Goal: Task Accomplishment & Management: Use online tool/utility

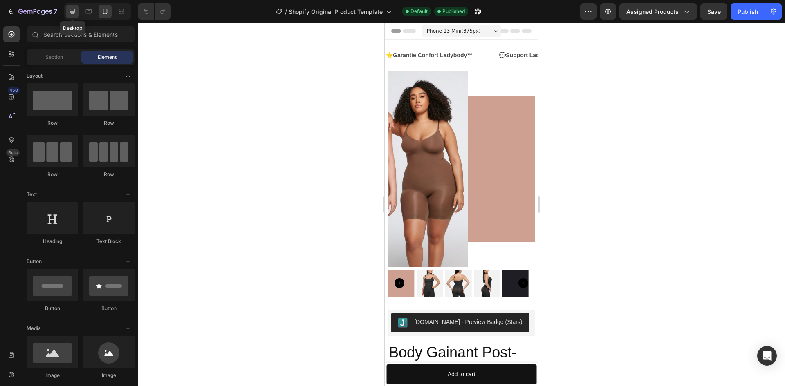
click at [70, 9] on icon at bounding box center [72, 11] width 5 height 5
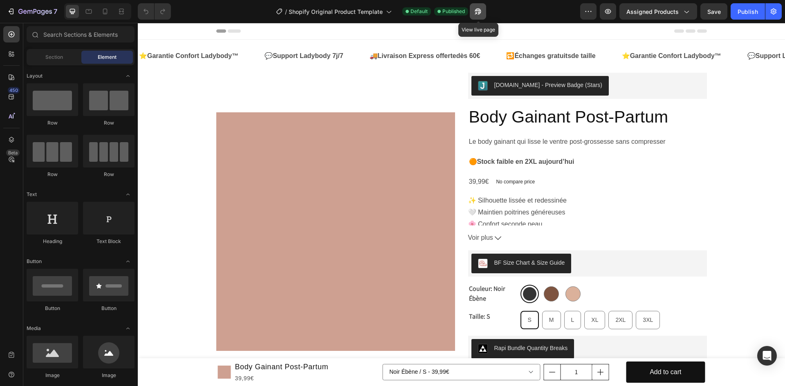
click at [482, 12] on button "button" at bounding box center [478, 11] width 16 height 16
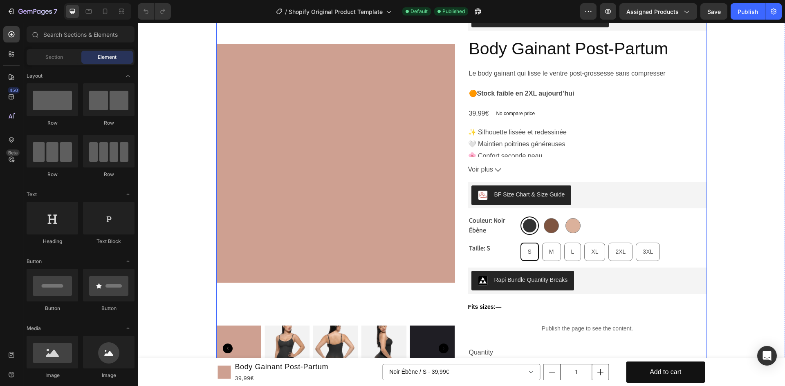
click at [585, 268] on div "Rapi Bundle Quantity Breaks" at bounding box center [587, 281] width 239 height 26
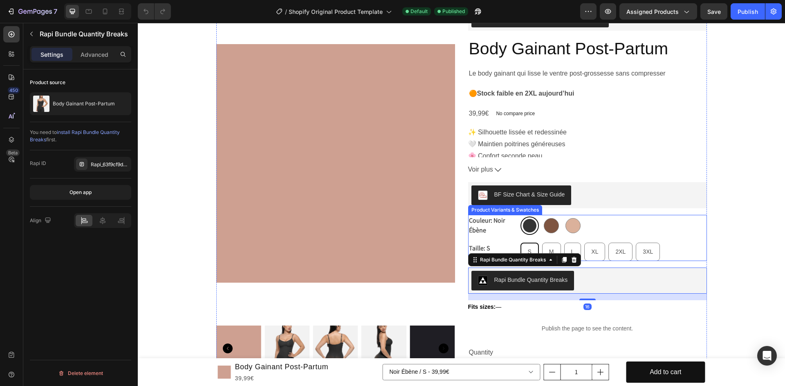
click at [620, 220] on div "Noir Ébène Noir Ébène Brun Cappuccino Brun Cappuccino Beige Pêche Beige Pêche" at bounding box center [613, 225] width 186 height 21
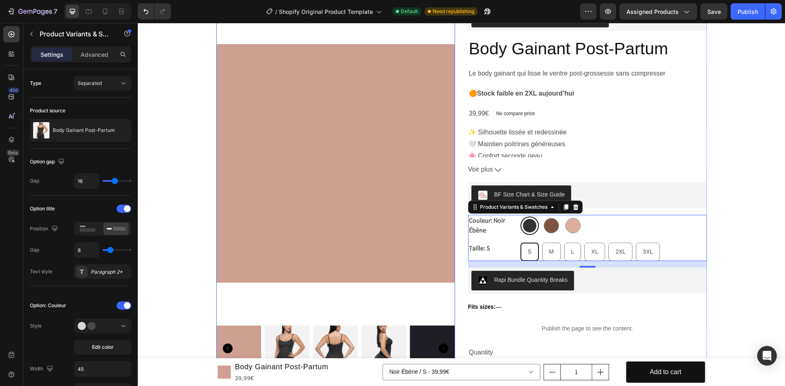
click at [480, 280] on img "Rapi Bundle Quantity Breaks" at bounding box center [483, 281] width 10 height 10
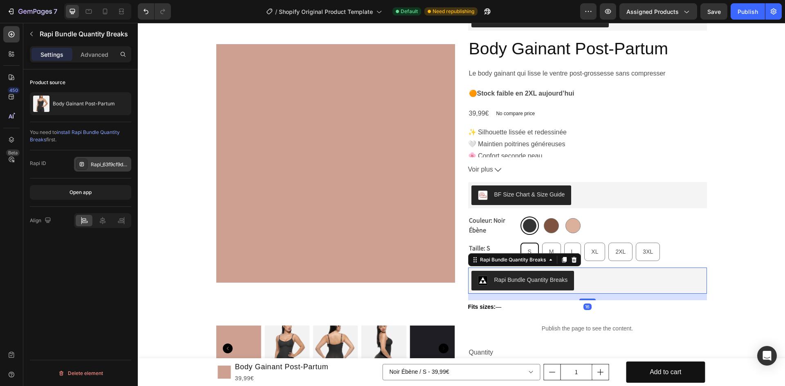
click at [105, 162] on div "Rapi_63f9cf9d246a0286339" at bounding box center [110, 164] width 38 height 7
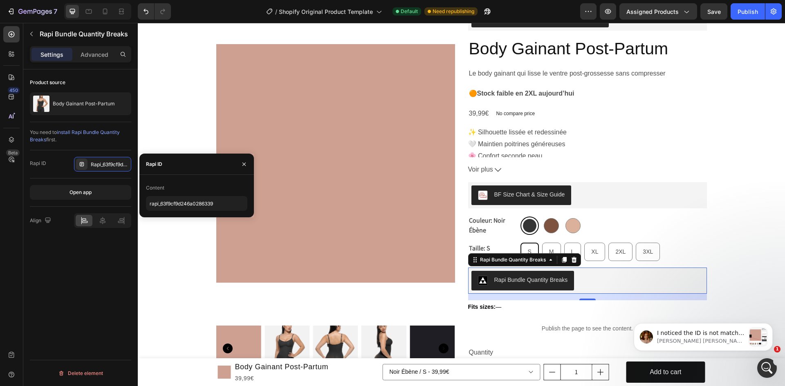
scroll to position [0, 0]
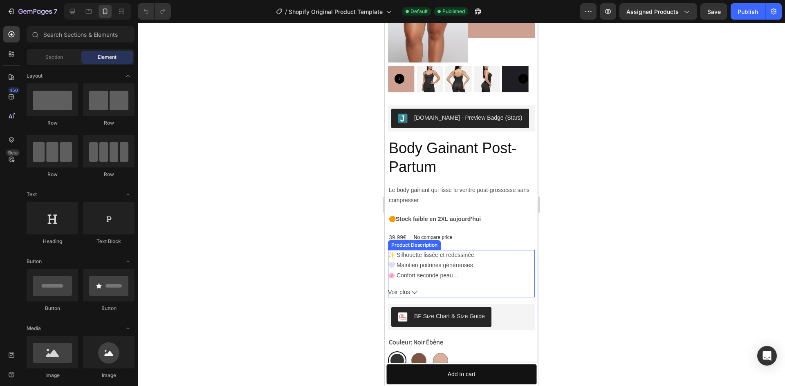
scroll to position [341, 0]
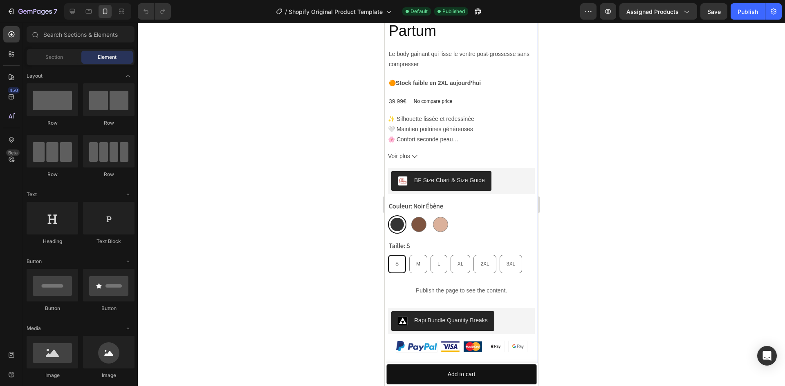
click at [513, 299] on div "Judge.me - Preview Badge (Stars) Judge.me Body Gainant Post-Partum Product Titl…" at bounding box center [461, 267] width 147 height 596
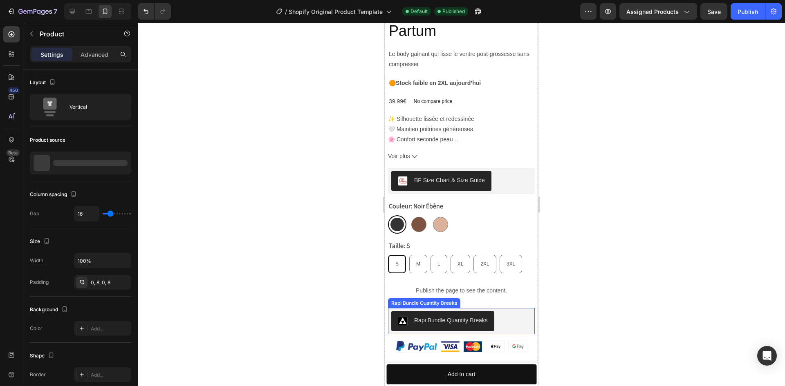
click at [507, 312] on div "Rapi Bundle Quantity Breaks" at bounding box center [461, 322] width 140 height 20
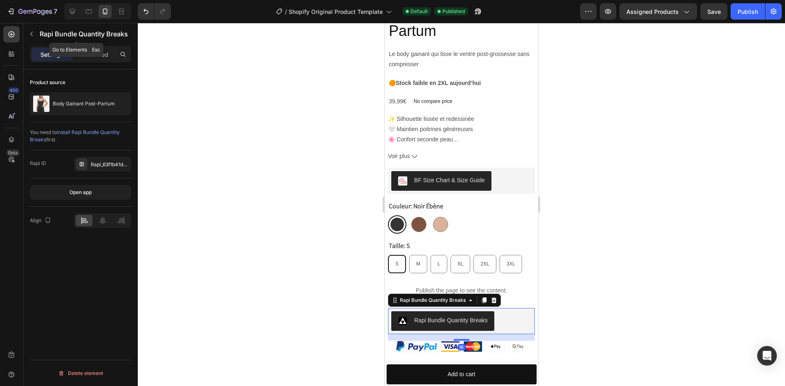
click at [93, 47] on div "Settings Advanced" at bounding box center [80, 54] width 101 height 16
click at [93, 51] on p "Advanced" at bounding box center [95, 54] width 28 height 9
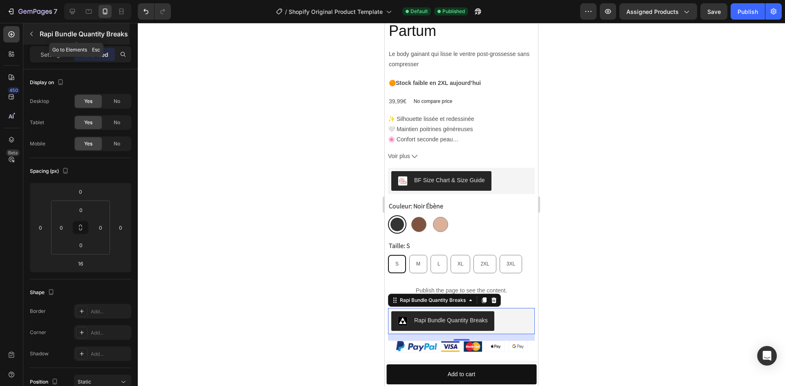
click at [43, 39] on div "Rapi Bundle Quantity Breaks" at bounding box center [76, 33] width 106 height 21
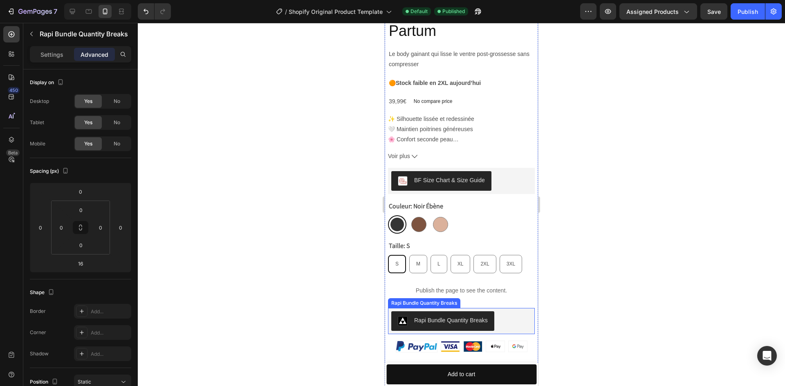
click at [514, 312] on div "Rapi Bundle Quantity Breaks" at bounding box center [461, 322] width 140 height 20
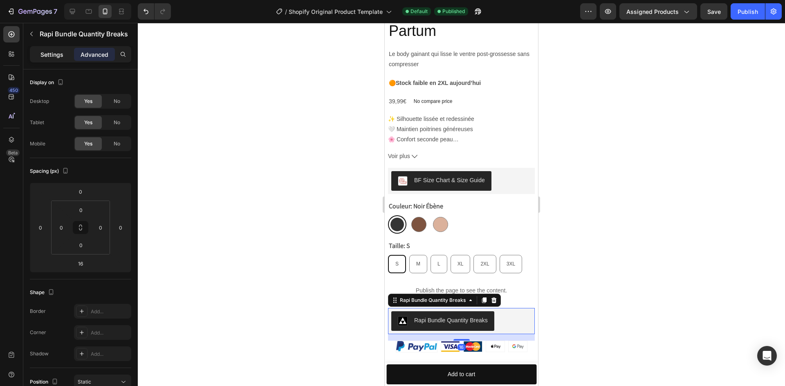
click at [50, 49] on div "Settings" at bounding box center [51, 54] width 41 height 13
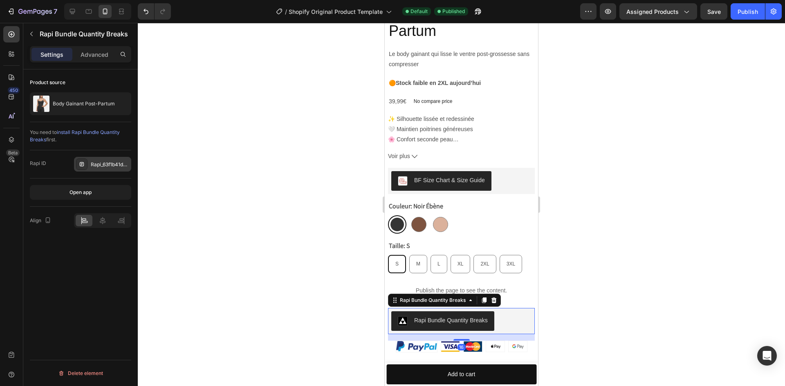
click at [96, 165] on div "Rapi_63f1b41d465ae385718" at bounding box center [110, 164] width 38 height 7
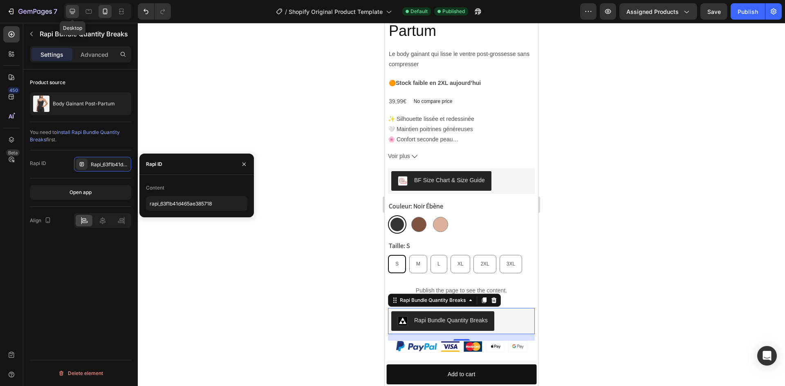
click at [72, 8] on icon at bounding box center [72, 11] width 8 height 8
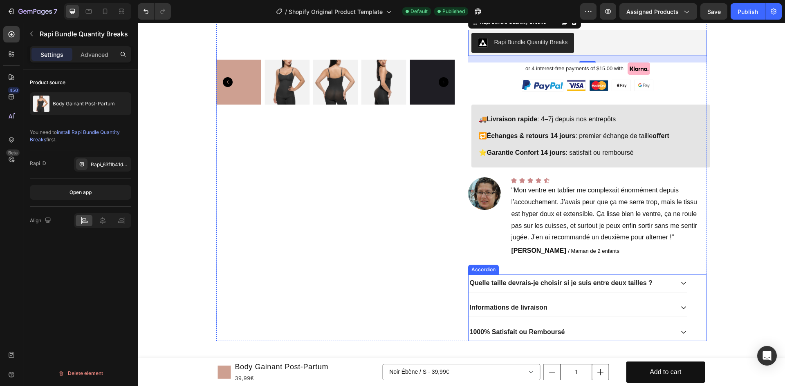
scroll to position [312, 0]
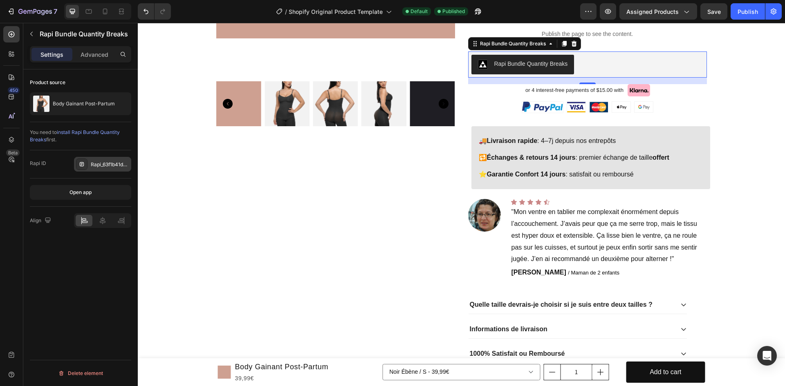
click at [100, 162] on div "Rapi_63f1b41d465ae385718" at bounding box center [110, 164] width 38 height 7
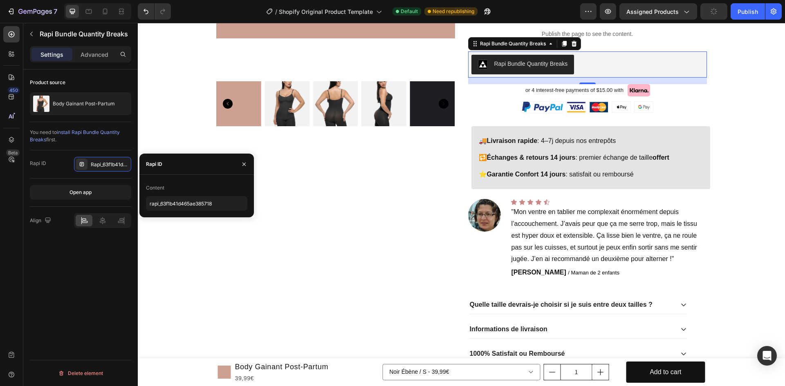
click at [479, 15] on div at bounding box center [487, 11] width 18 height 16
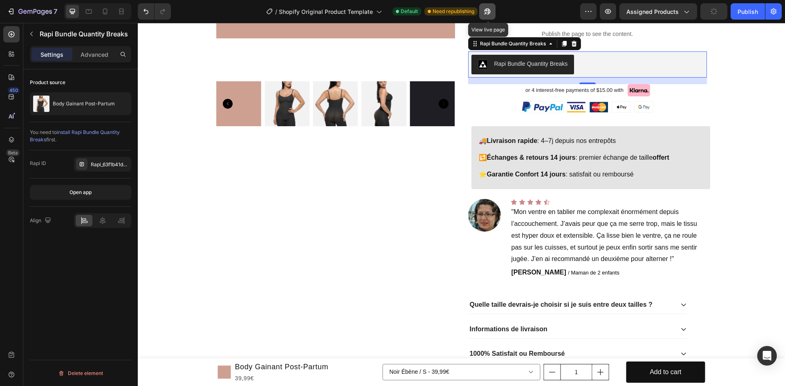
click at [485, 13] on icon "button" at bounding box center [487, 11] width 8 height 8
click at [103, 14] on icon at bounding box center [105, 11] width 8 height 8
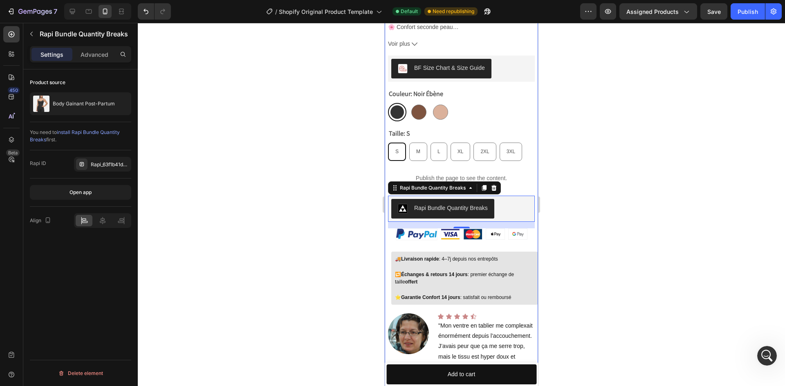
click at [589, 225] on div at bounding box center [461, 204] width 647 height 363
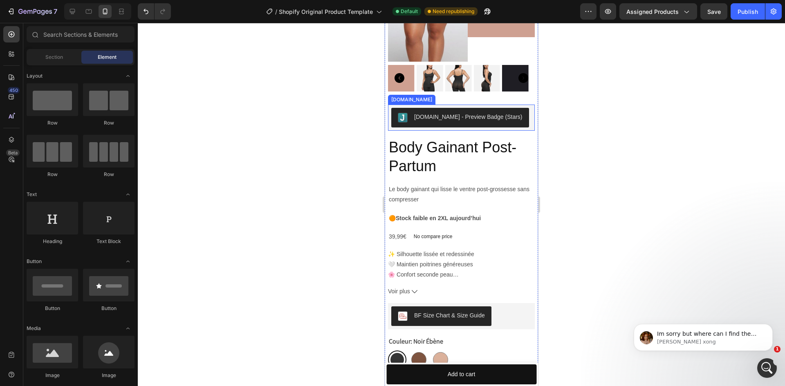
scroll to position [44, 0]
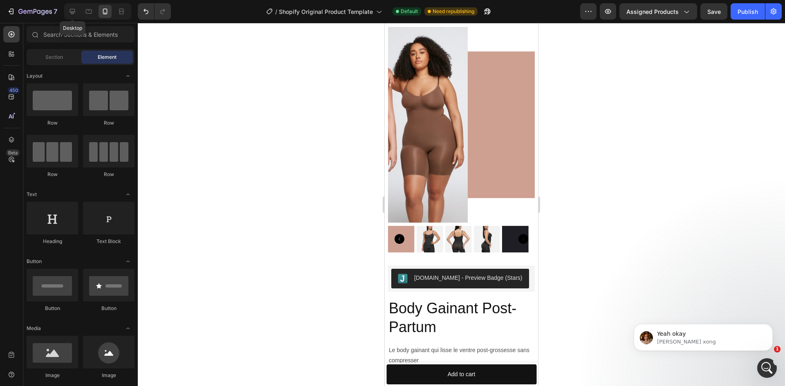
click at [74, 11] on icon at bounding box center [72, 11] width 5 height 5
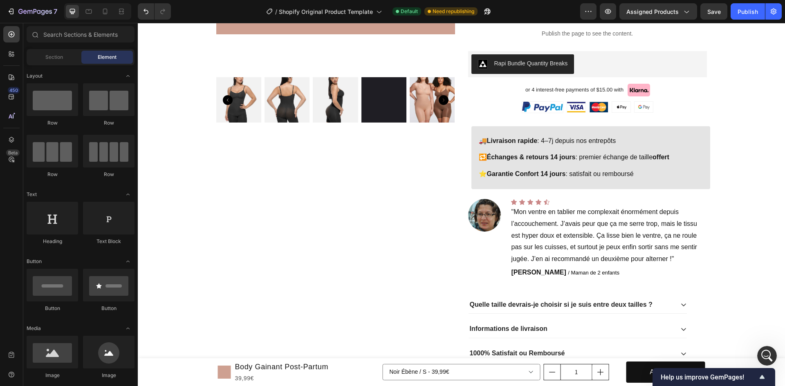
scroll to position [44, 0]
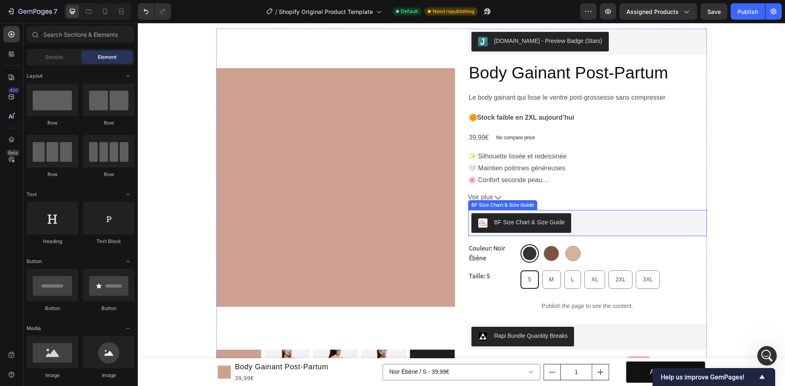
click at [596, 224] on div "BF Size Chart & Size Guide" at bounding box center [587, 223] width 232 height 20
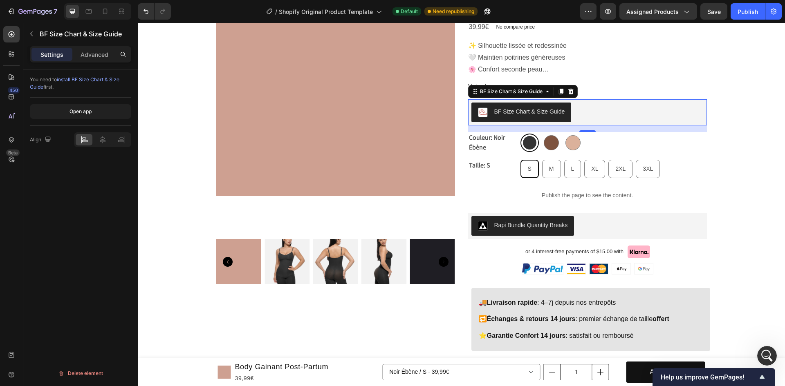
scroll to position [180, 0]
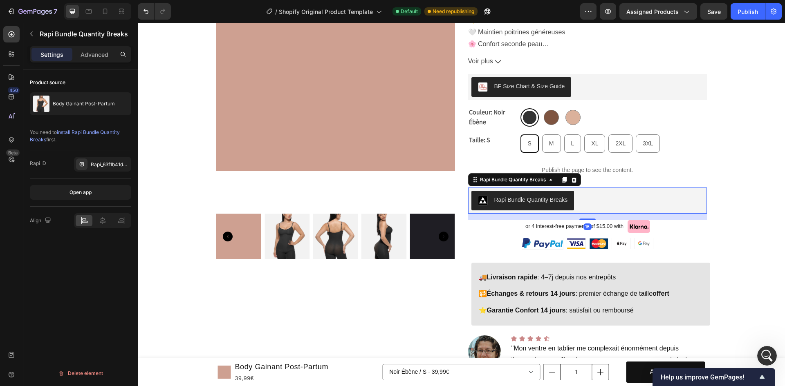
click at [594, 211] on div "Rapi Bundle Quantity Breaks" at bounding box center [587, 201] width 232 height 20
click at [588, 73] on div "Judge.me - Preview Badge (Stars) Judge.me Body Gainant Post-Partum Product Titl…" at bounding box center [587, 195] width 239 height 607
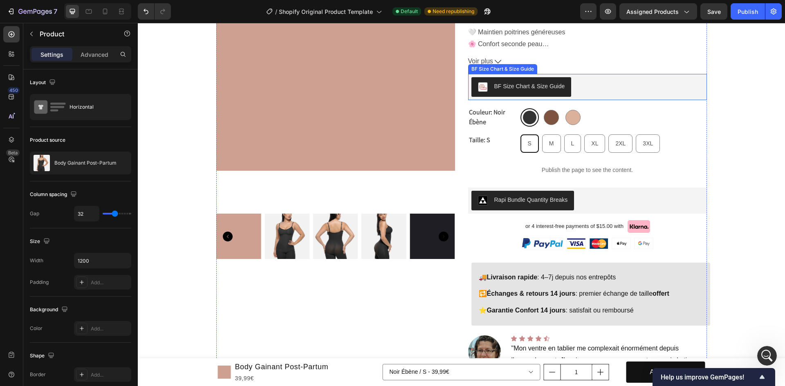
click at [588, 85] on div "BF Size Chart & Size Guide" at bounding box center [587, 87] width 232 height 20
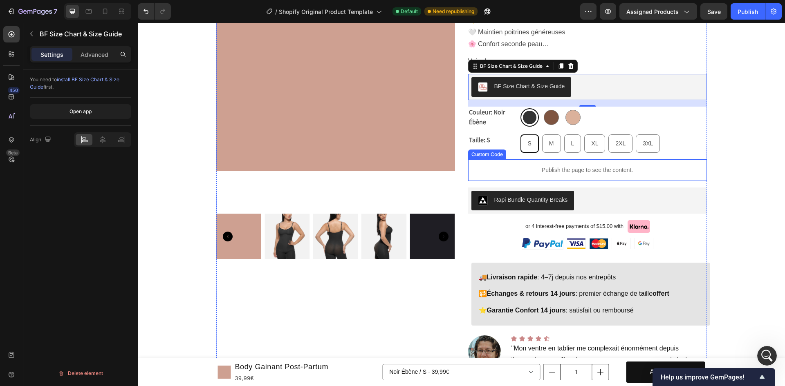
click at [552, 174] on p "Publish the page to see the content." at bounding box center [587, 170] width 239 height 9
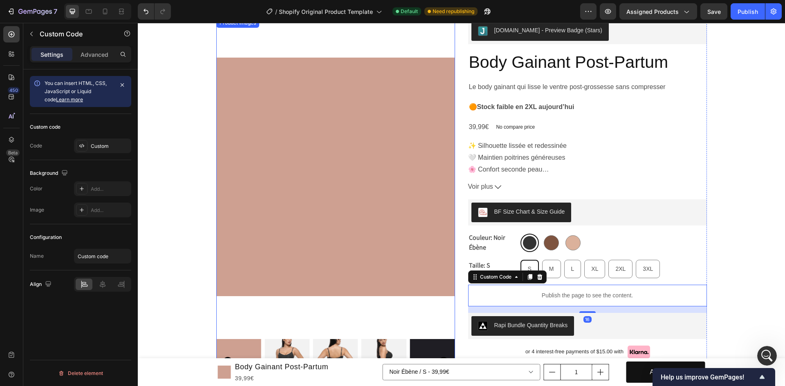
scroll to position [44, 0]
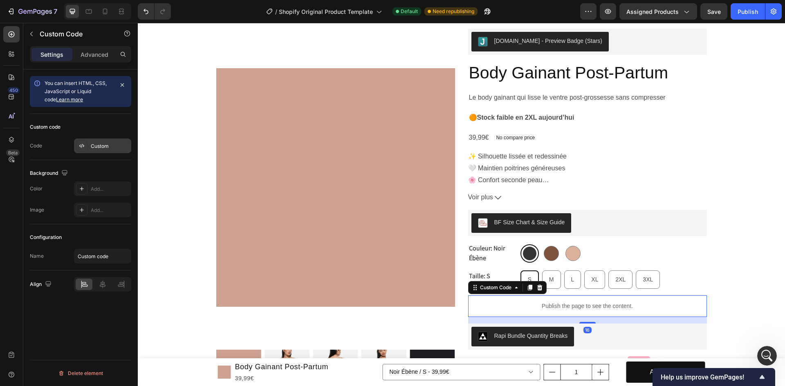
click at [96, 143] on div "Custom" at bounding box center [110, 146] width 38 height 7
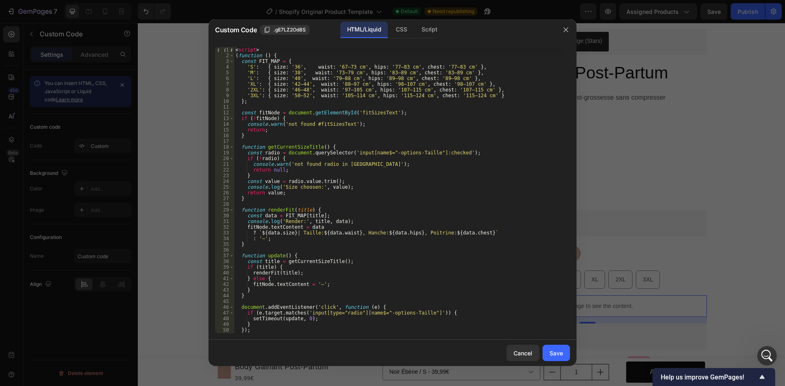
click at [603, 193] on div at bounding box center [392, 193] width 785 height 386
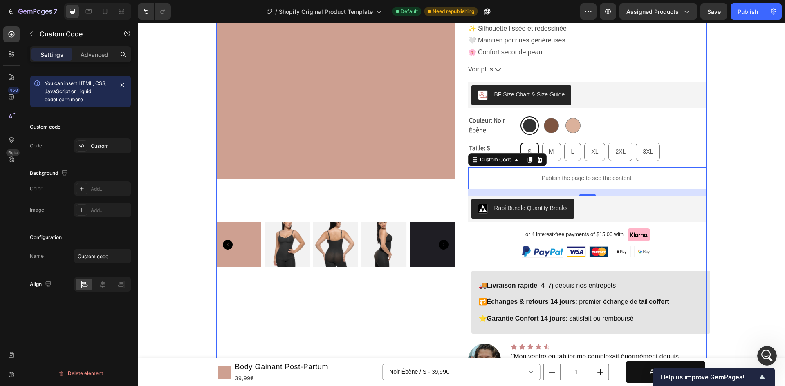
scroll to position [180, 0]
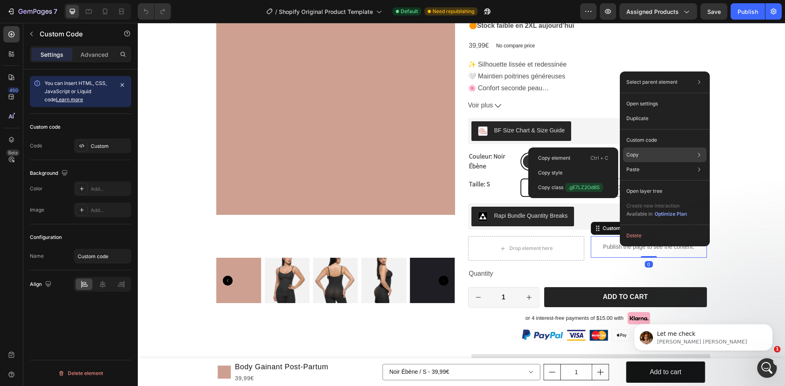
click at [652, 154] on div "Copy Copy element Ctrl + C Copy style Copy class .gE7LZ2Od8S" at bounding box center [664, 155] width 83 height 15
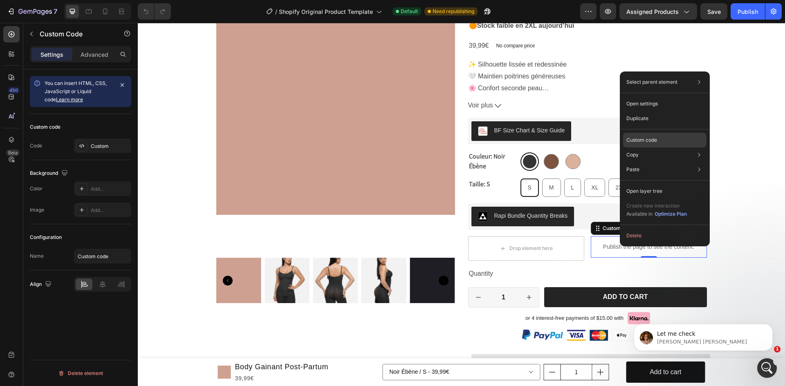
click at [652, 140] on p "Custom code" at bounding box center [641, 140] width 31 height 7
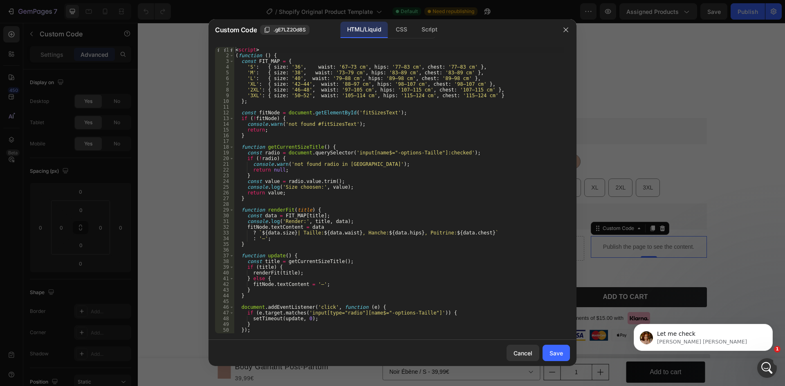
click at [621, 163] on div at bounding box center [392, 193] width 785 height 386
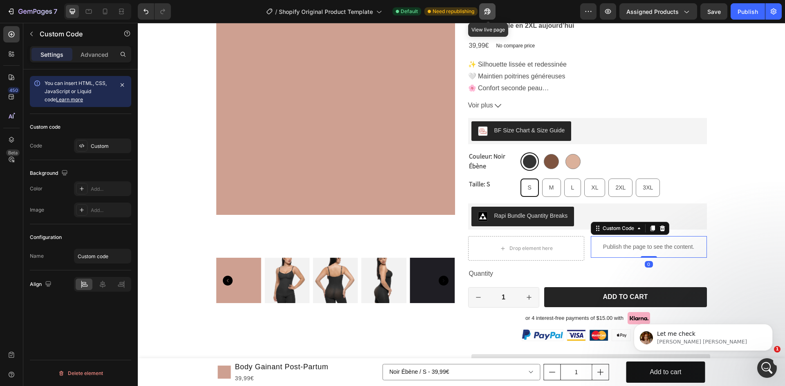
click at [493, 8] on button "button" at bounding box center [487, 11] width 16 height 16
click at [93, 155] on div "Custom code Code Custom" at bounding box center [80, 137] width 101 height 46
click at [96, 149] on div "Custom" at bounding box center [110, 146] width 38 height 7
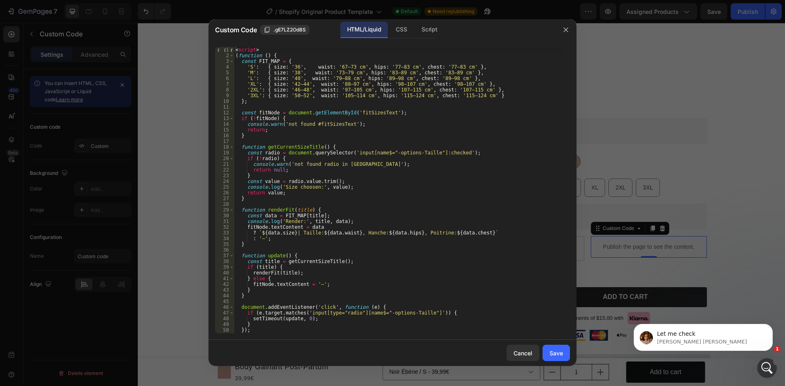
scroll to position [68, 0]
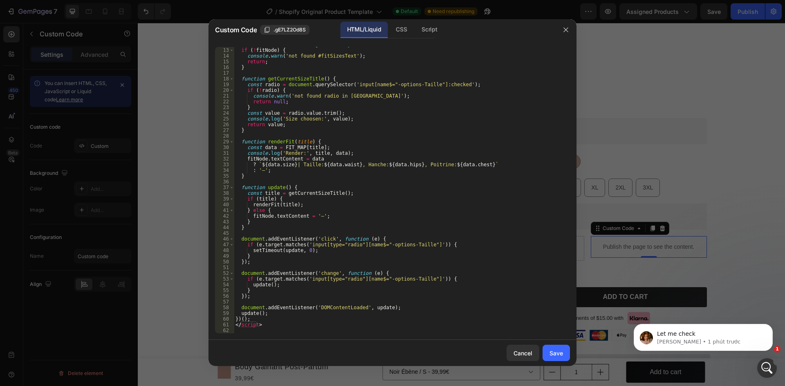
click at [640, 126] on div at bounding box center [392, 193] width 785 height 386
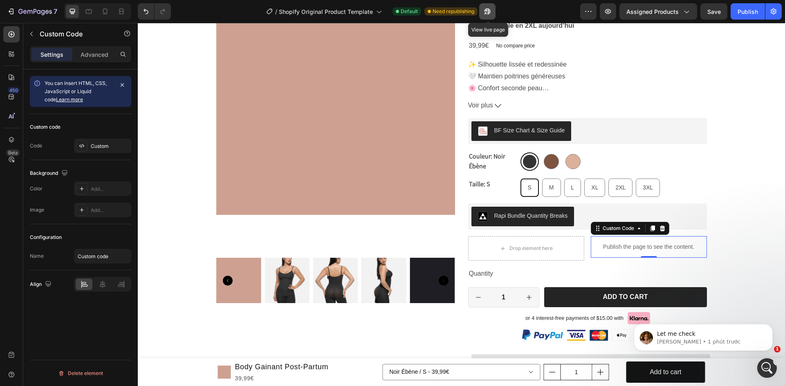
click at [491, 16] on button "button" at bounding box center [487, 11] width 16 height 16
click at [547, 273] on div "Quantity" at bounding box center [587, 273] width 239 height 13
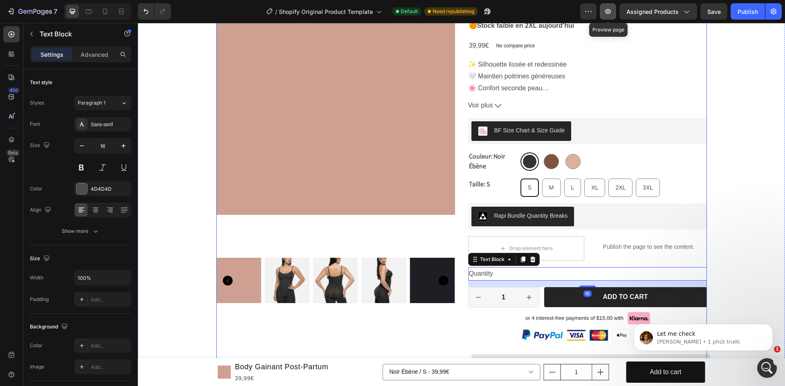
click at [606, 15] on icon "button" at bounding box center [608, 11] width 8 height 8
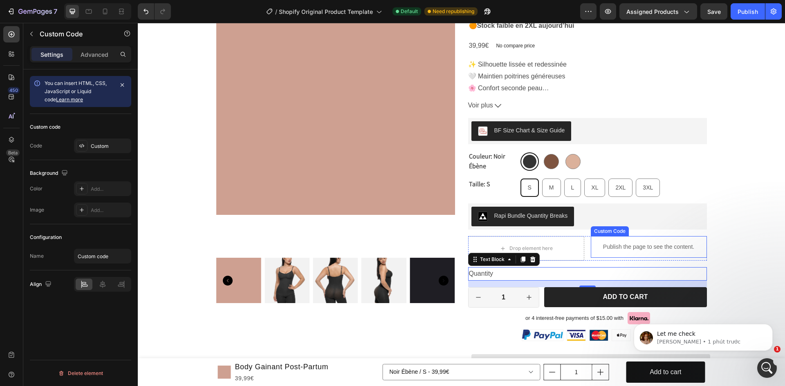
click at [644, 252] on div "Publish the page to see the content." at bounding box center [649, 247] width 116 height 22
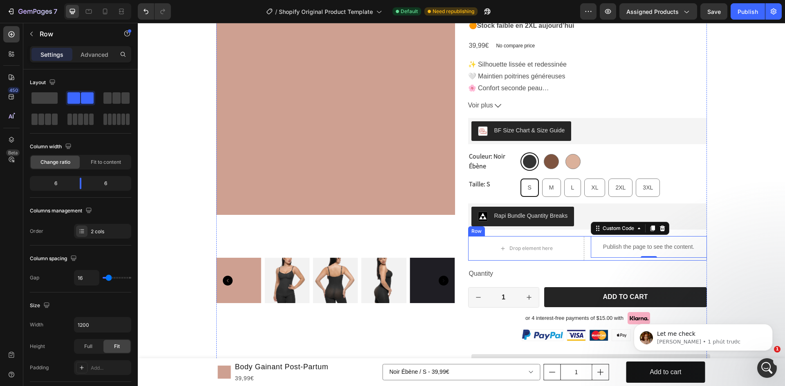
click at [585, 260] on div "Drop element here Publish the page to see the content. Custom Code 0 Row" at bounding box center [587, 248] width 239 height 25
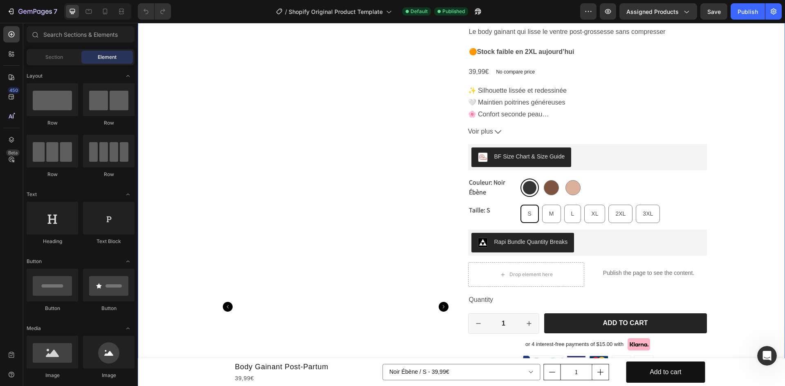
scroll to position [136, 0]
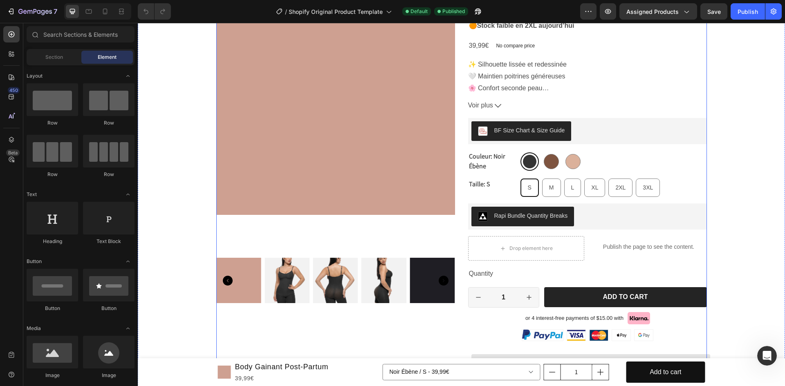
click at [621, 257] on div "Publish the page to see the content." at bounding box center [649, 247] width 116 height 22
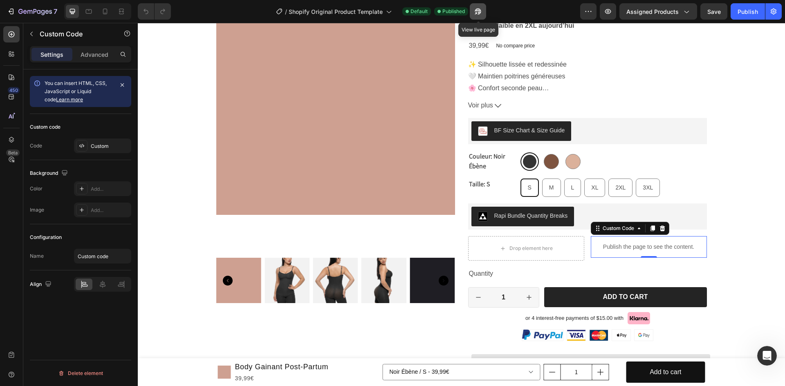
click at [482, 11] on icon "button" at bounding box center [478, 11] width 8 height 8
click at [511, 307] on input "1" at bounding box center [503, 298] width 31 height 20
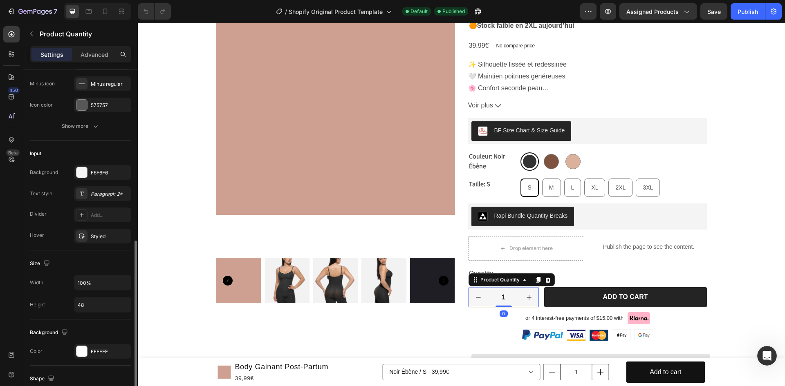
scroll to position [205, 0]
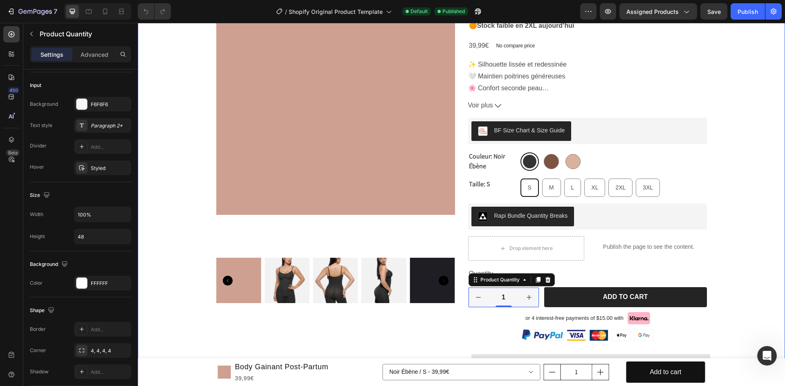
click at [720, 175] on div "Product Images Judge.me - Preview Badge (Stars) Judge.me Body Gainant Post-Part…" at bounding box center [461, 264] width 647 height 655
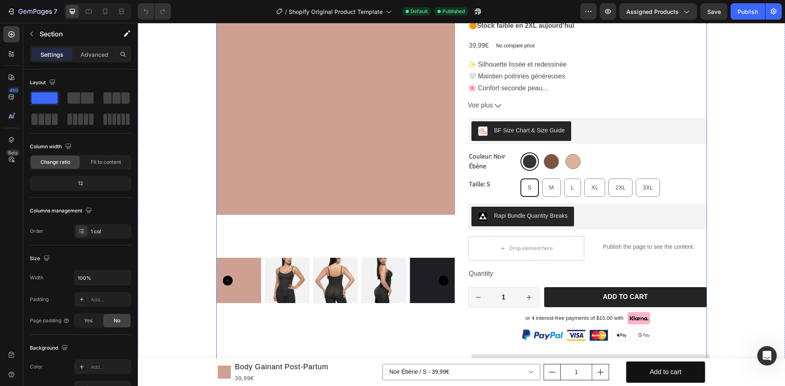
click at [623, 249] on p "Publish the page to see the content." at bounding box center [649, 247] width 116 height 9
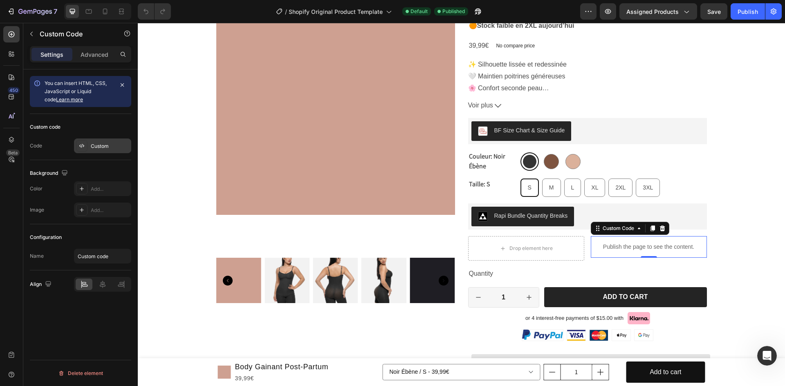
click at [81, 143] on icon at bounding box center [81, 146] width 7 height 7
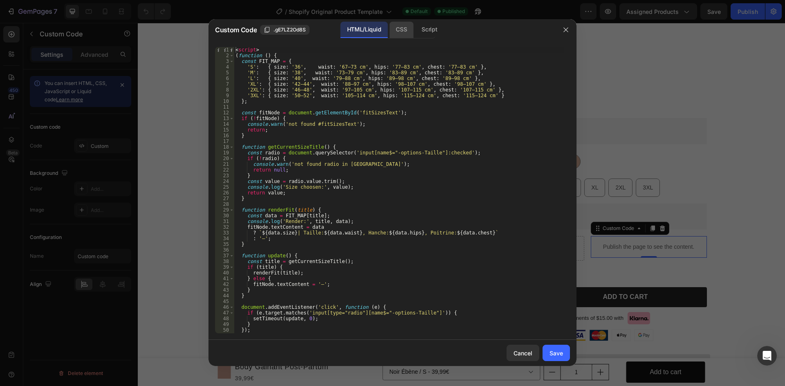
click at [413, 28] on div "CSS" at bounding box center [401, 30] width 24 height 16
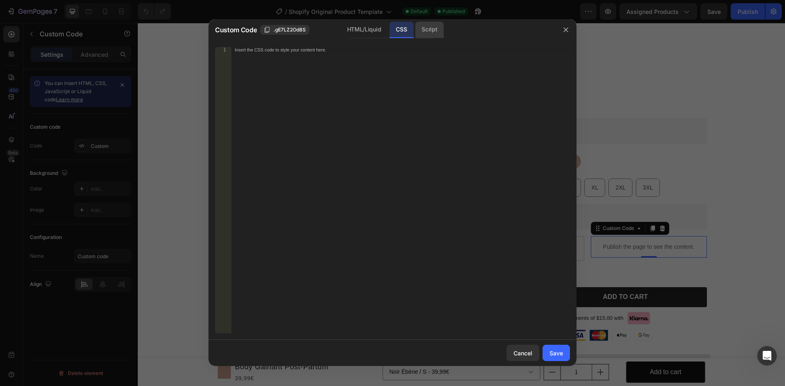
click at [433, 29] on div "Script" at bounding box center [429, 30] width 29 height 16
click at [371, 29] on div "HTML/Liquid" at bounding box center [364, 30] width 47 height 16
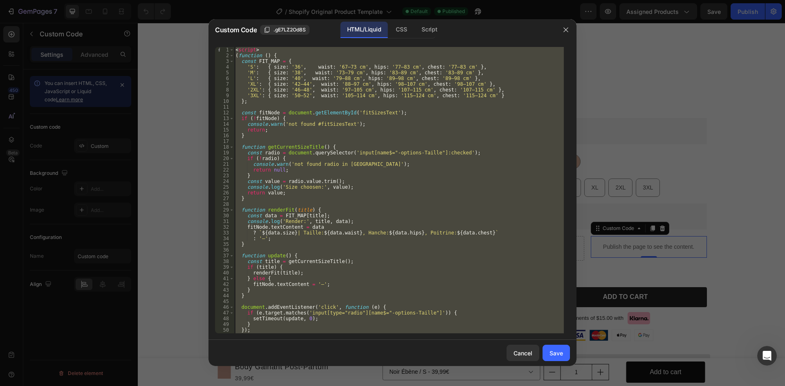
drag, startPoint x: 693, startPoint y: 191, endPoint x: 665, endPoint y: 190, distance: 28.2
click at [693, 192] on div at bounding box center [392, 193] width 785 height 386
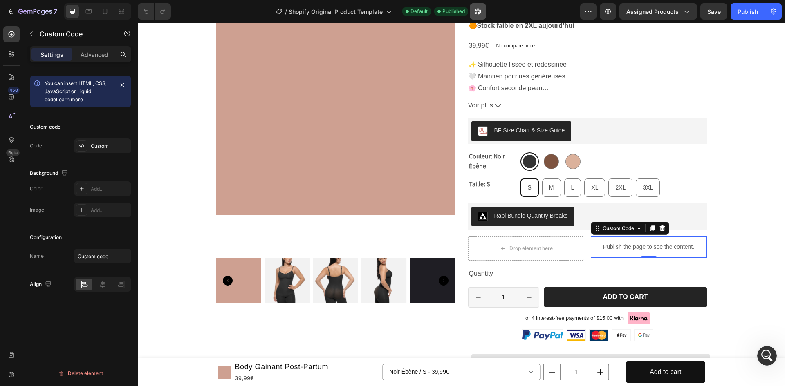
click at [478, 9] on icon "button" at bounding box center [478, 12] width 6 height 6
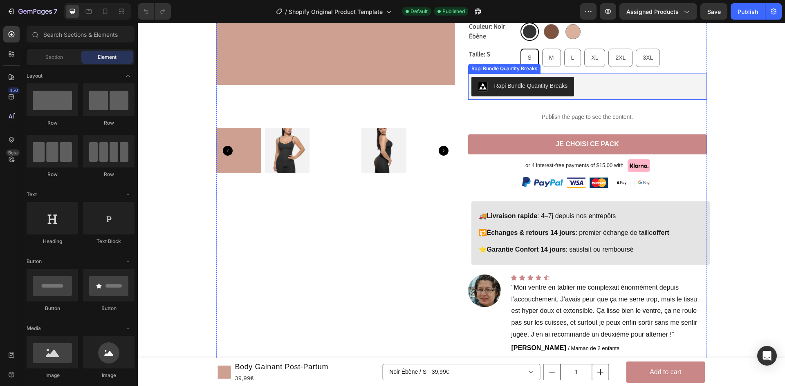
scroll to position [273, 0]
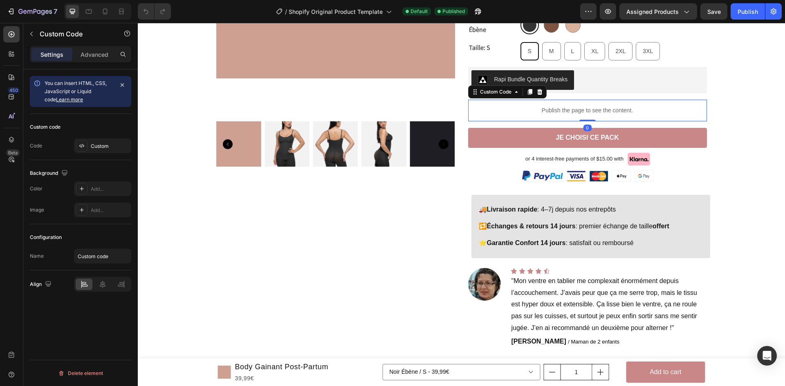
click at [585, 108] on p "Publish the page to see the content." at bounding box center [587, 110] width 239 height 9
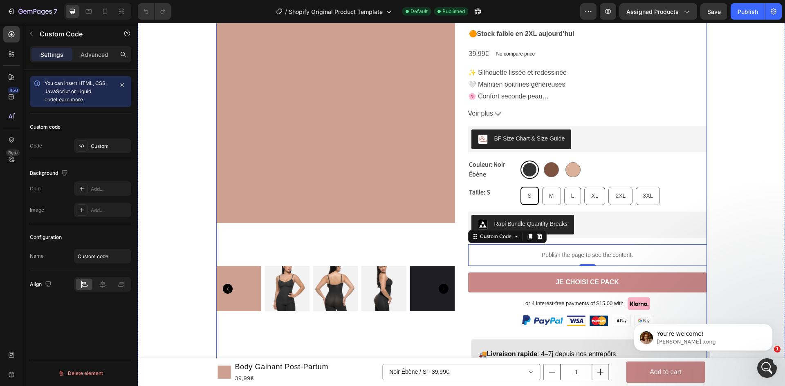
scroll to position [0, 0]
